Goal: Find specific page/section

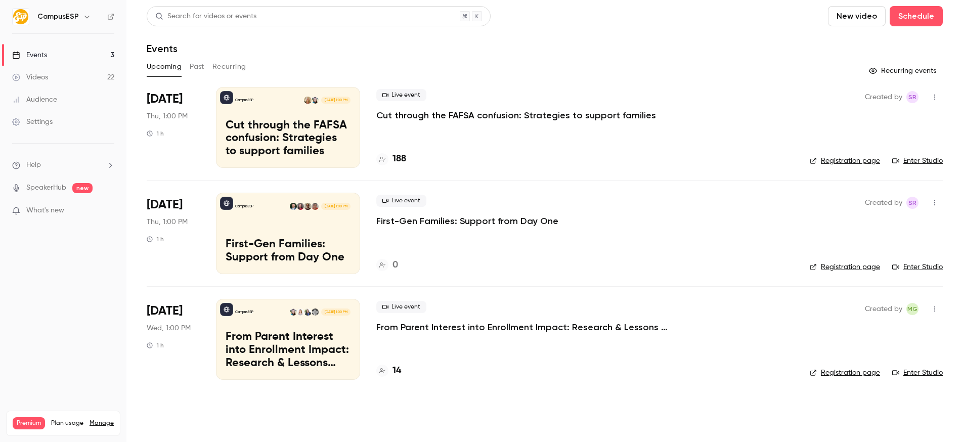
click at [514, 112] on p "Cut through the FAFSA confusion: Strategies to support families" at bounding box center [516, 115] width 280 height 12
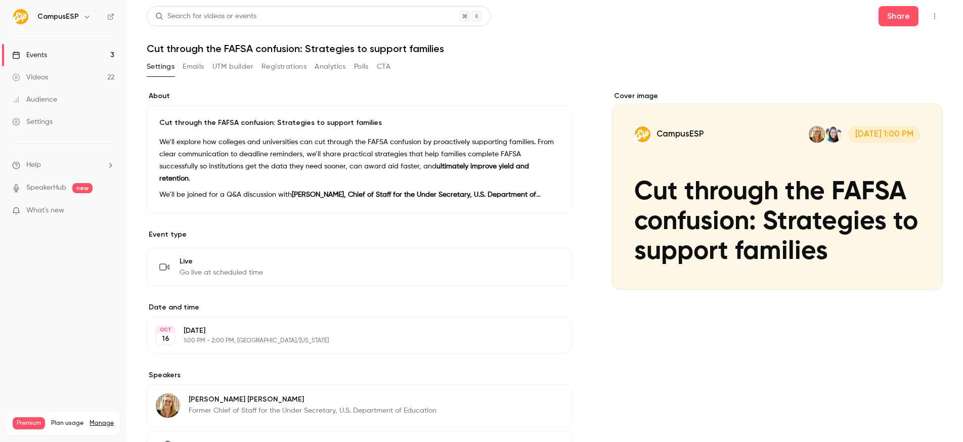
click at [274, 68] on button "Registrations" at bounding box center [283, 67] width 45 height 16
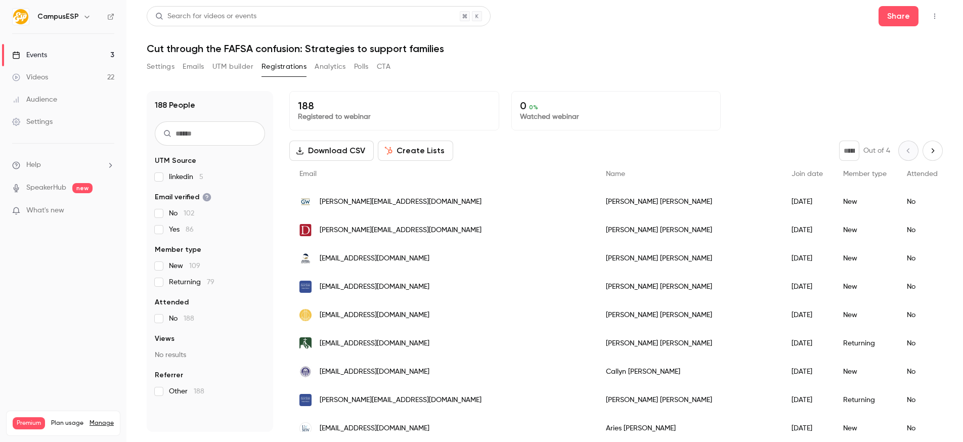
click at [180, 178] on span "linkedin 5" at bounding box center [186, 177] width 34 height 10
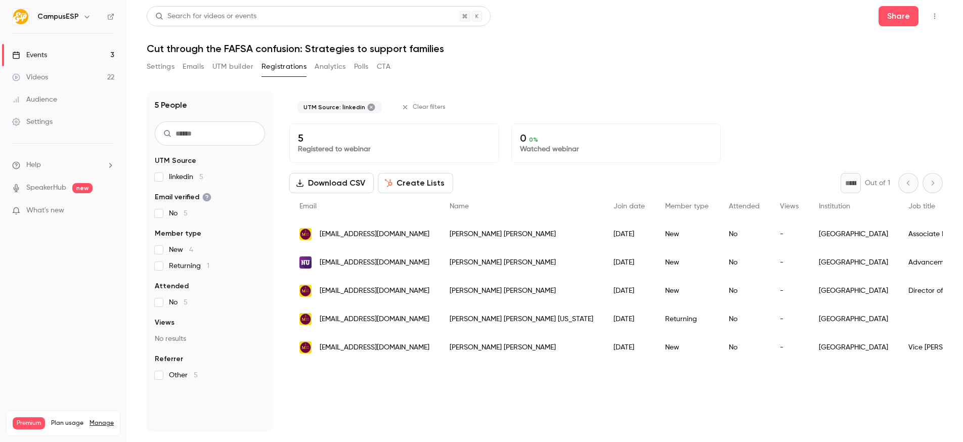
click at [182, 177] on span "linkedin 5" at bounding box center [186, 177] width 34 height 10
